Goal: Find specific page/section: Find specific page/section

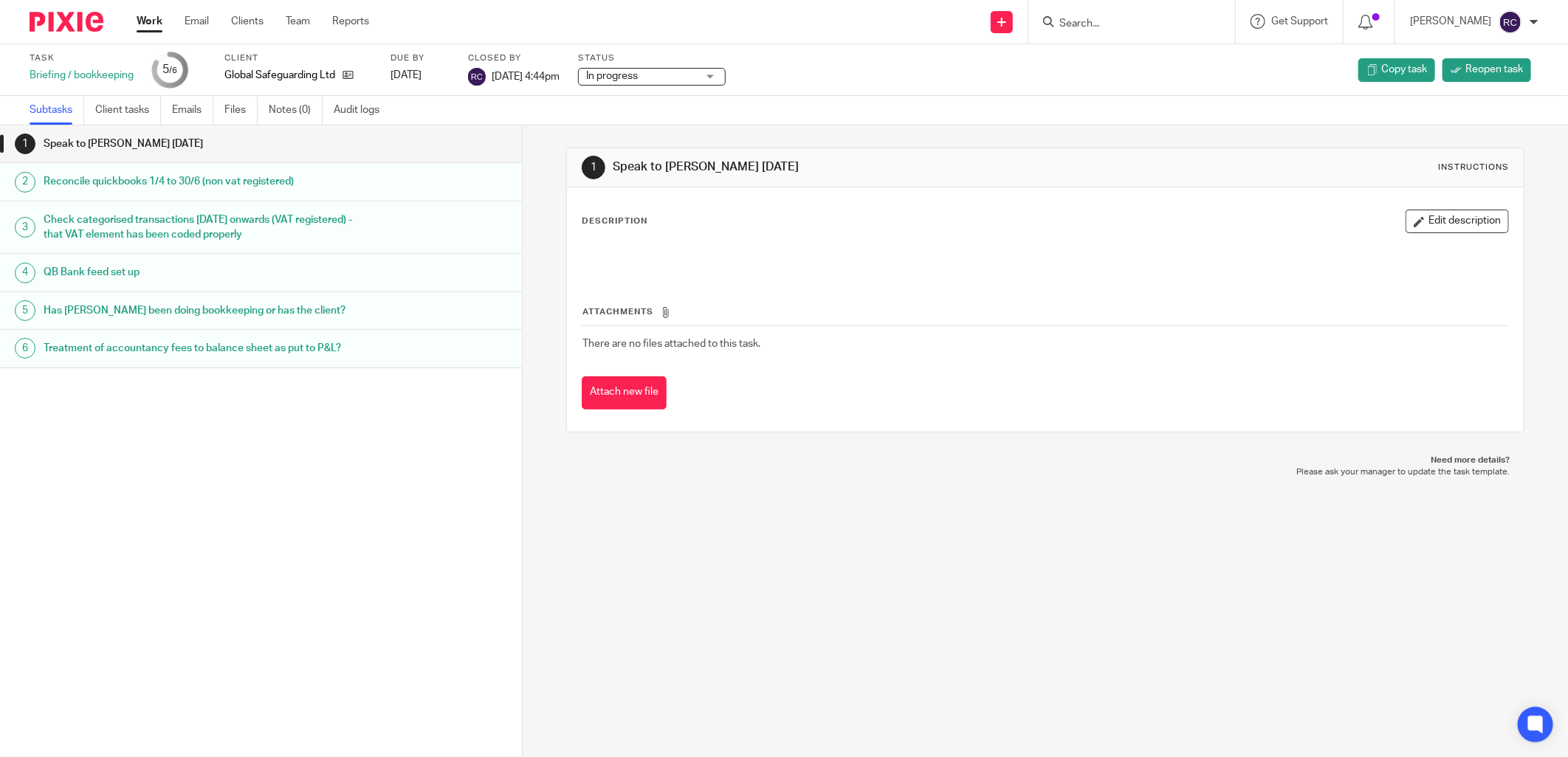
click at [1147, 19] on input "Search" at bounding box center [1124, 25] width 133 height 13
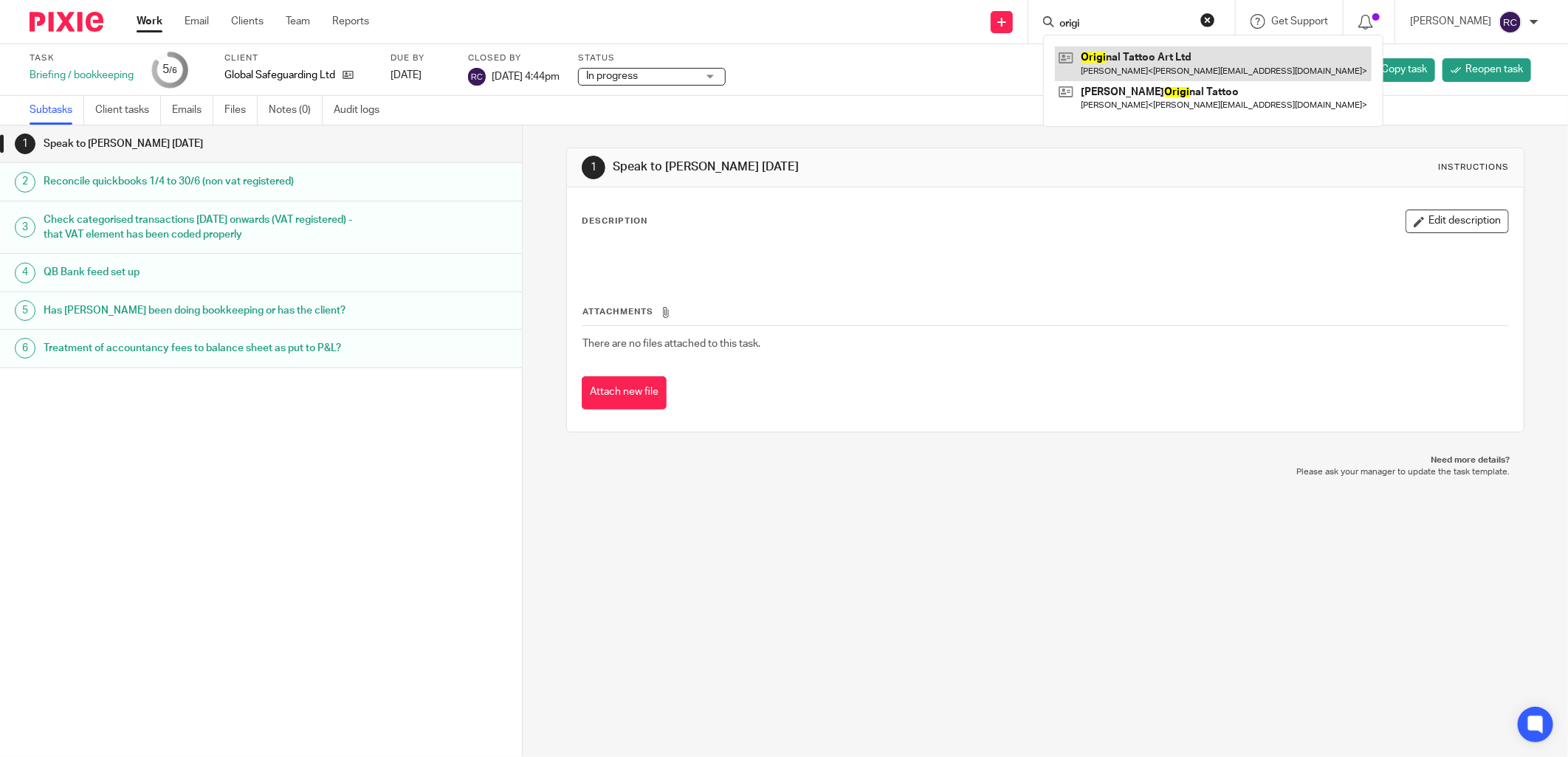
type input "origi"
click at [1096, 53] on link at bounding box center [1213, 63] width 316 height 34
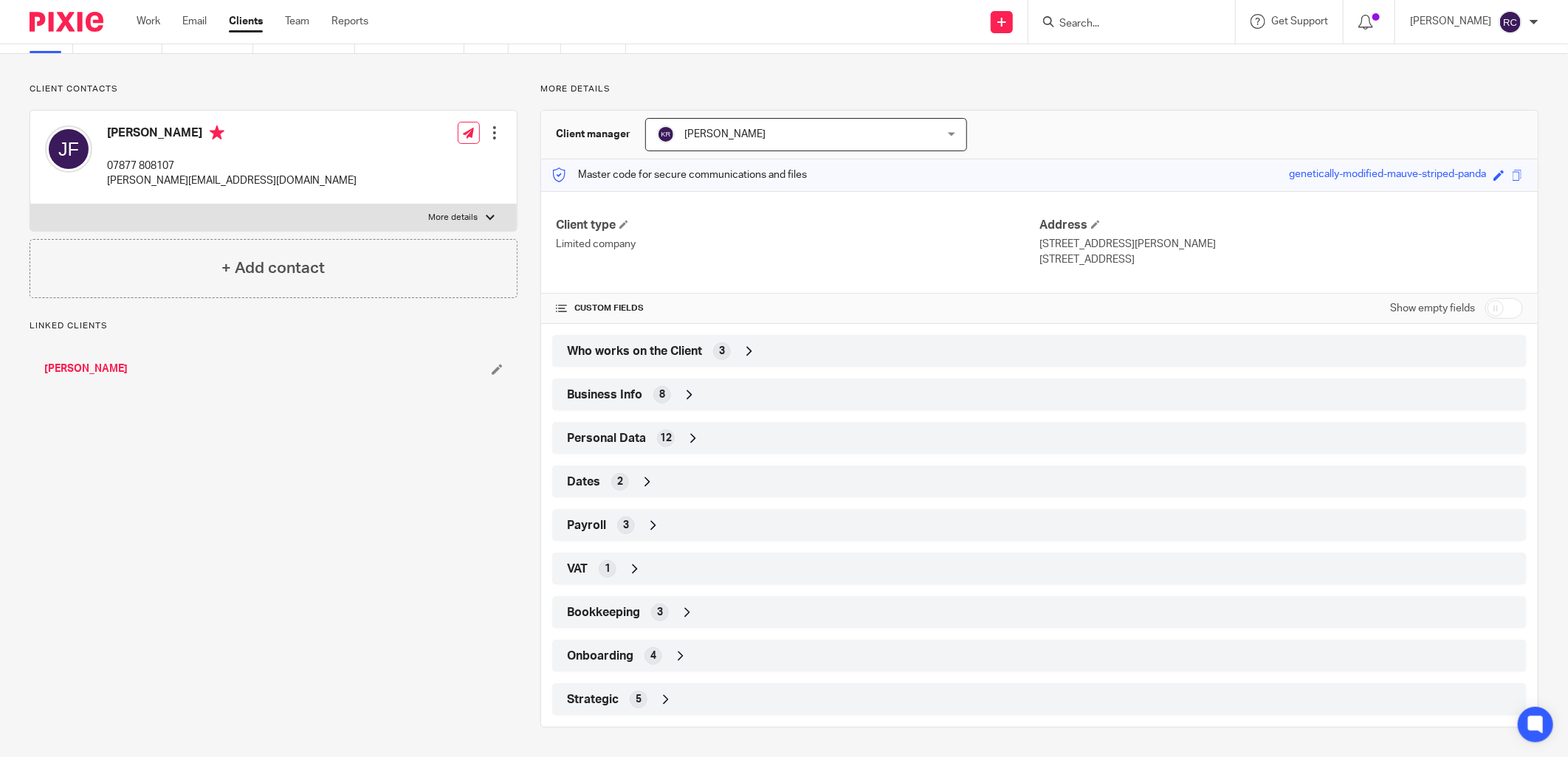
click at [608, 661] on span "Onboarding" at bounding box center [600, 656] width 67 height 16
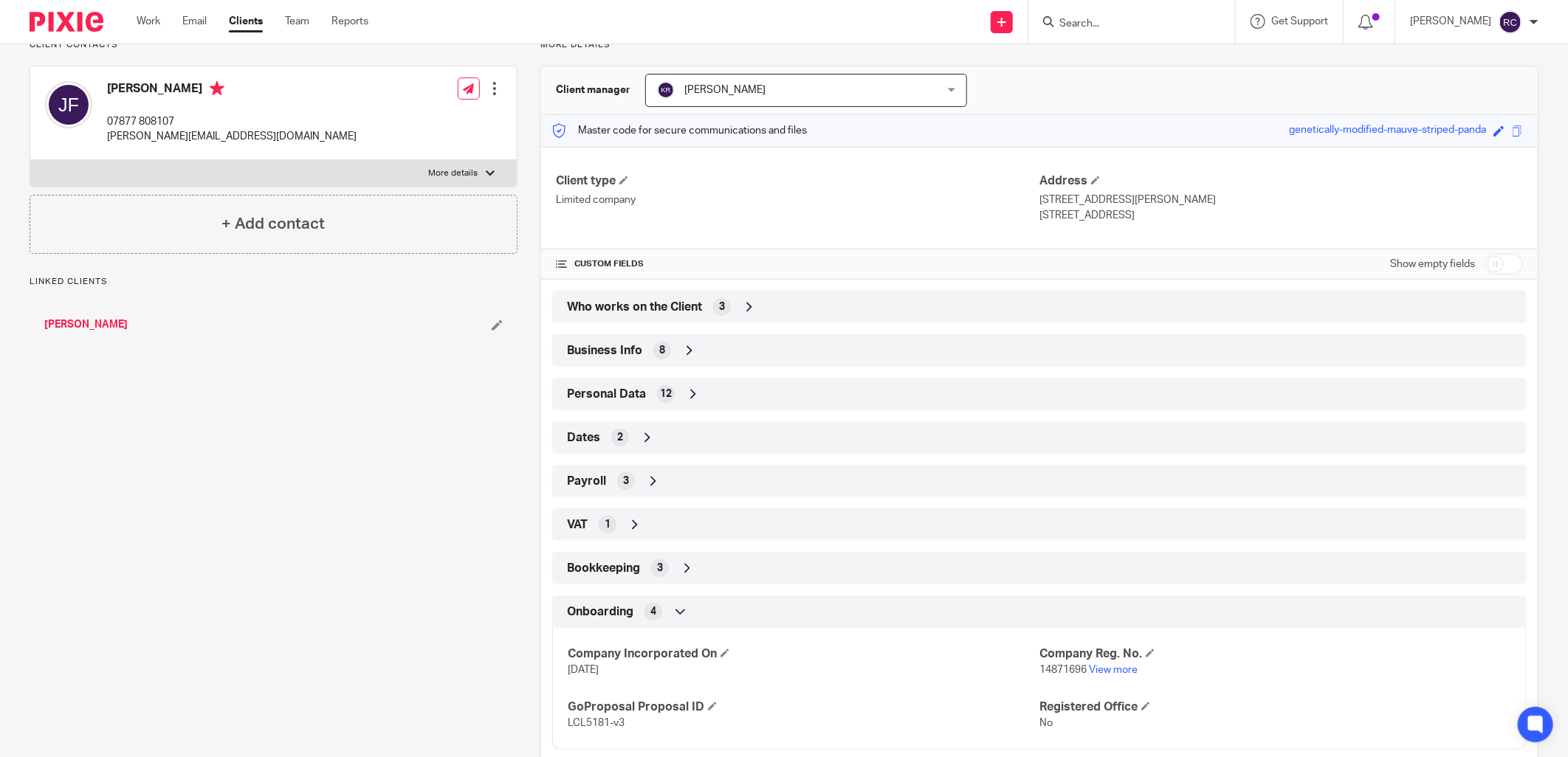
scroll to position [196, 0]
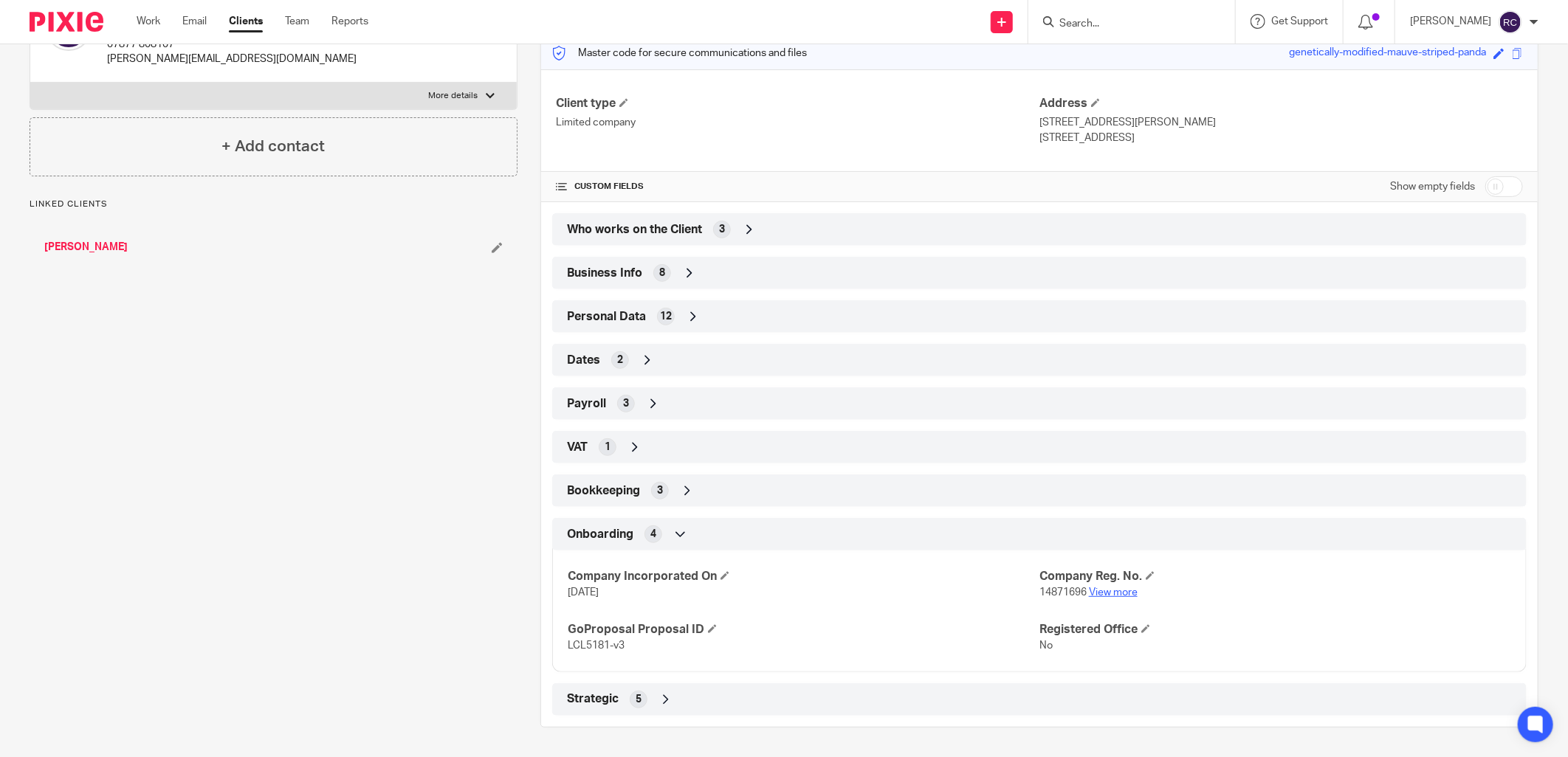
click at [1098, 590] on link "View more" at bounding box center [1113, 593] width 49 height 10
